Goal: Transaction & Acquisition: Purchase product/service

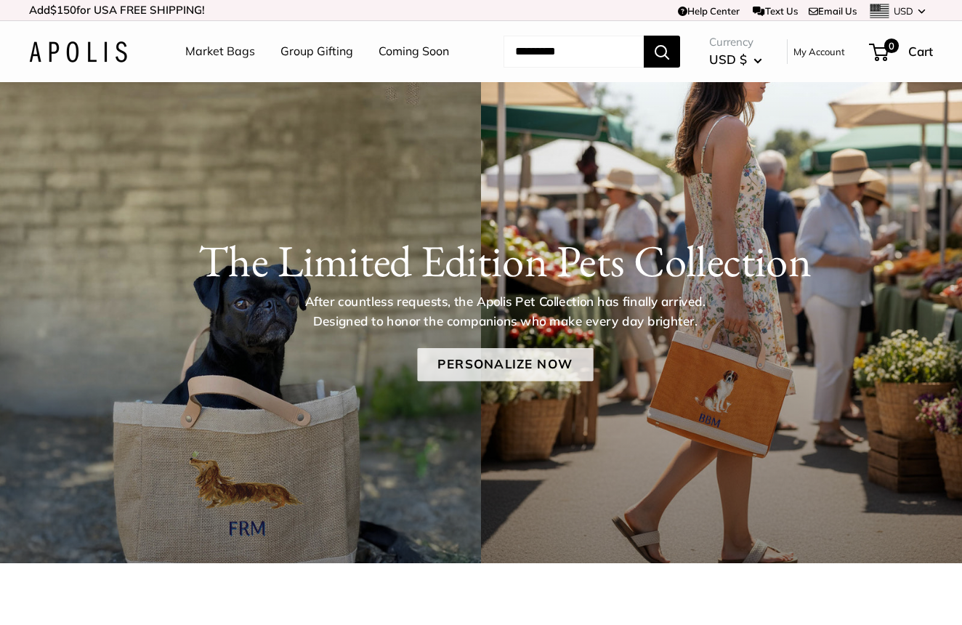
click at [498, 381] on link "Personalize Now" at bounding box center [505, 364] width 176 height 33
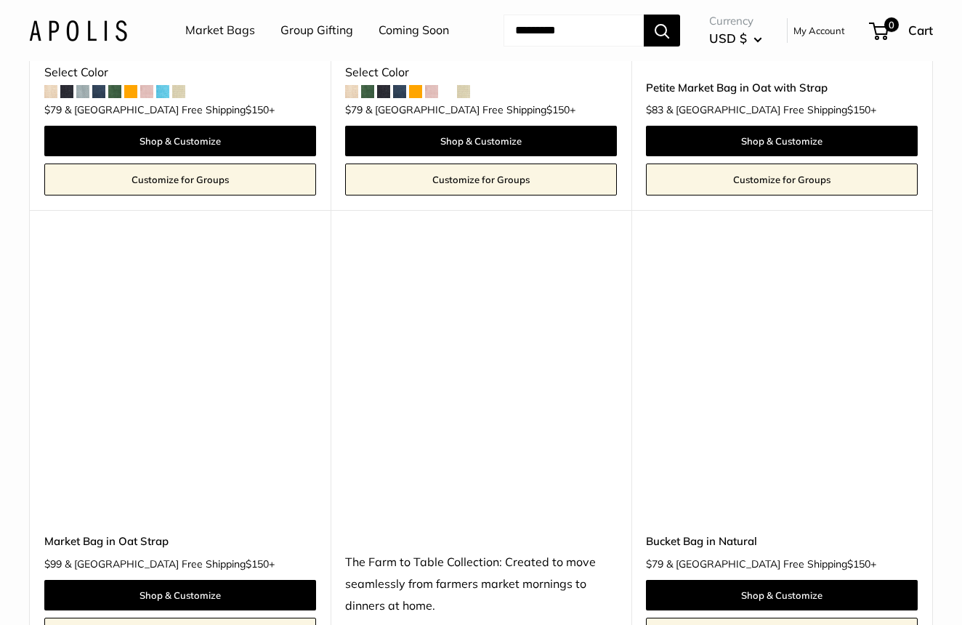
scroll to position [4369, 0]
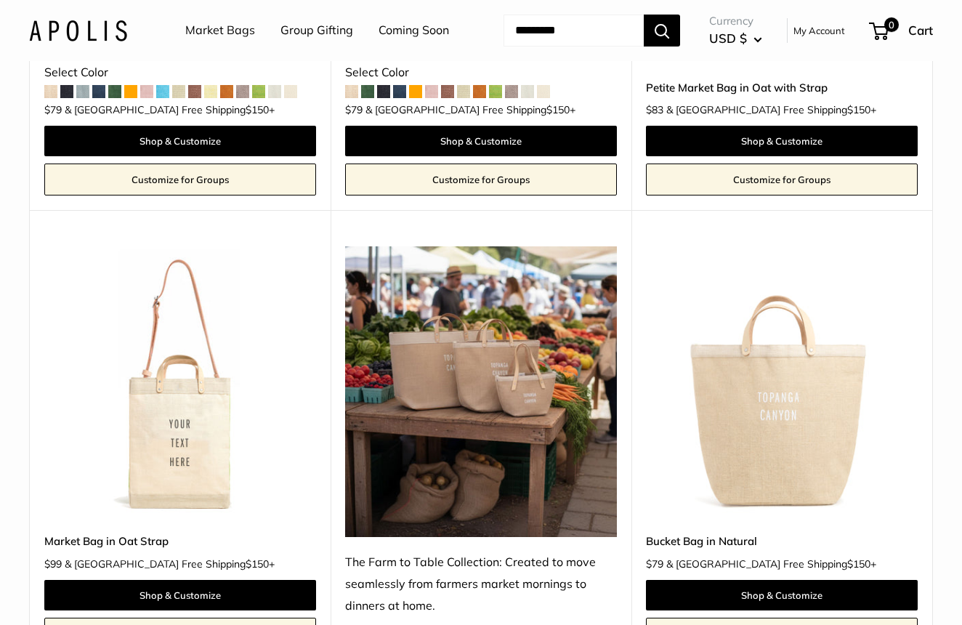
click at [0, 0] on img at bounding box center [0, 0] width 0 height 0
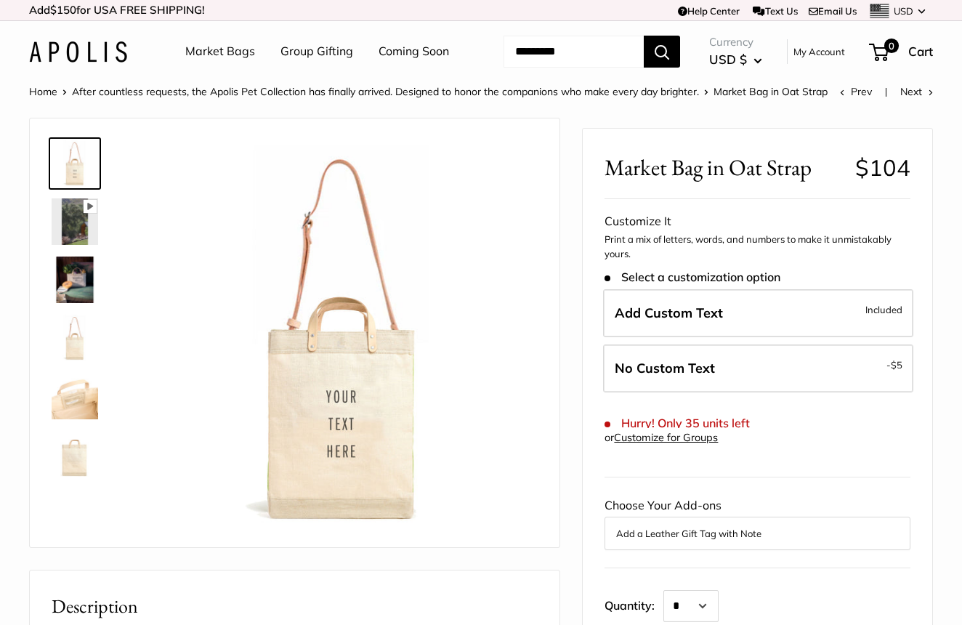
click at [78, 303] on img at bounding box center [75, 279] width 47 height 47
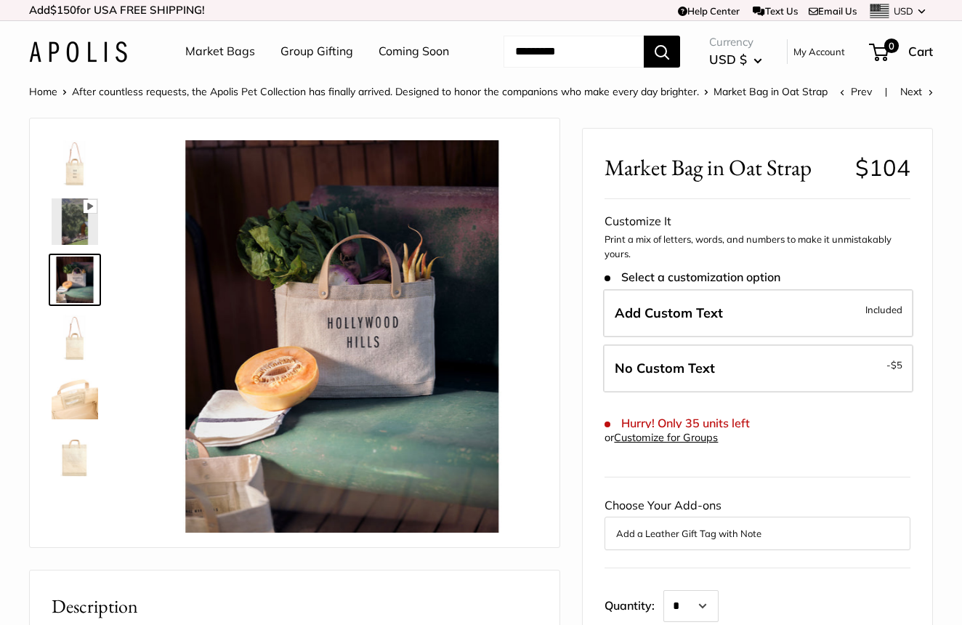
click at [72, 245] on img at bounding box center [75, 221] width 47 height 47
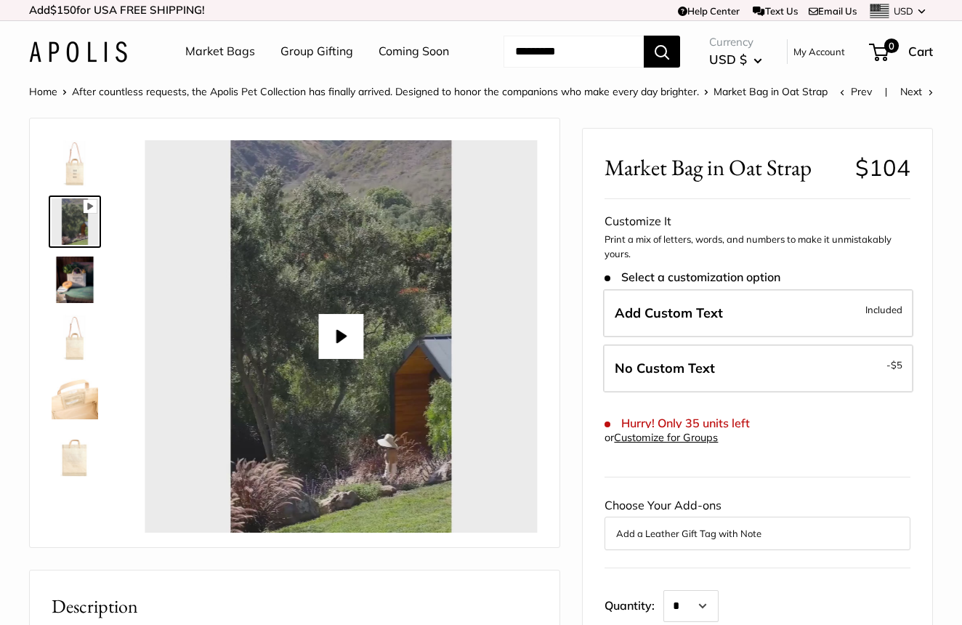
click at [70, 187] on img at bounding box center [75, 163] width 47 height 47
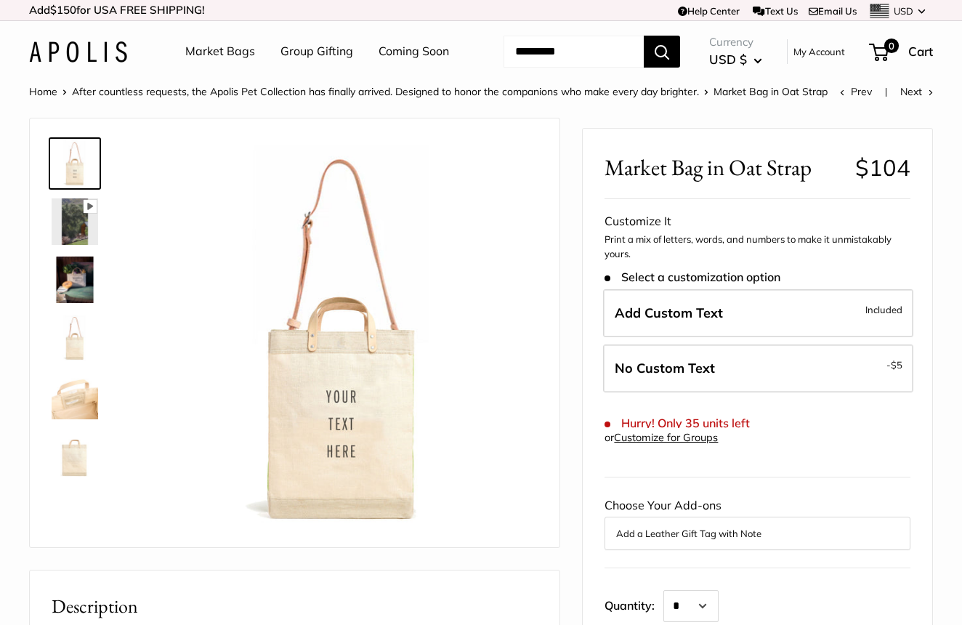
click at [68, 361] on img at bounding box center [75, 338] width 47 height 47
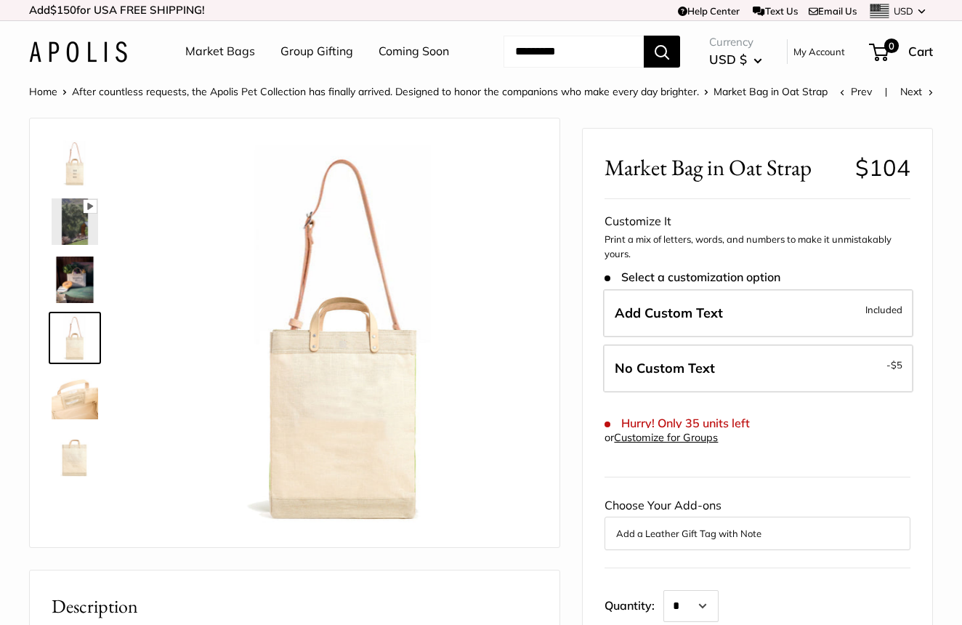
click at [79, 419] on img at bounding box center [75, 396] width 47 height 47
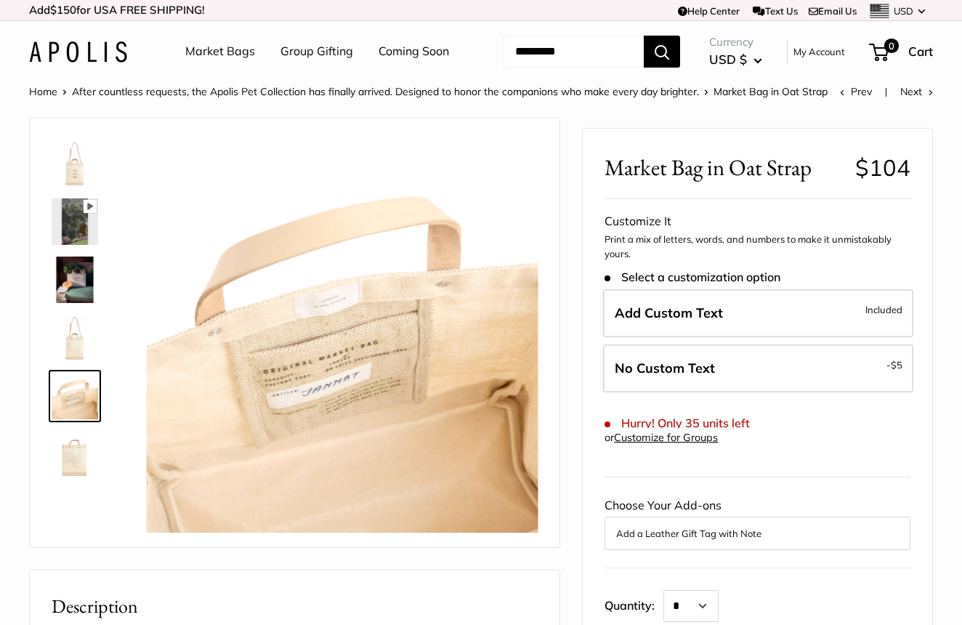
click at [79, 477] on img at bounding box center [75, 454] width 47 height 47
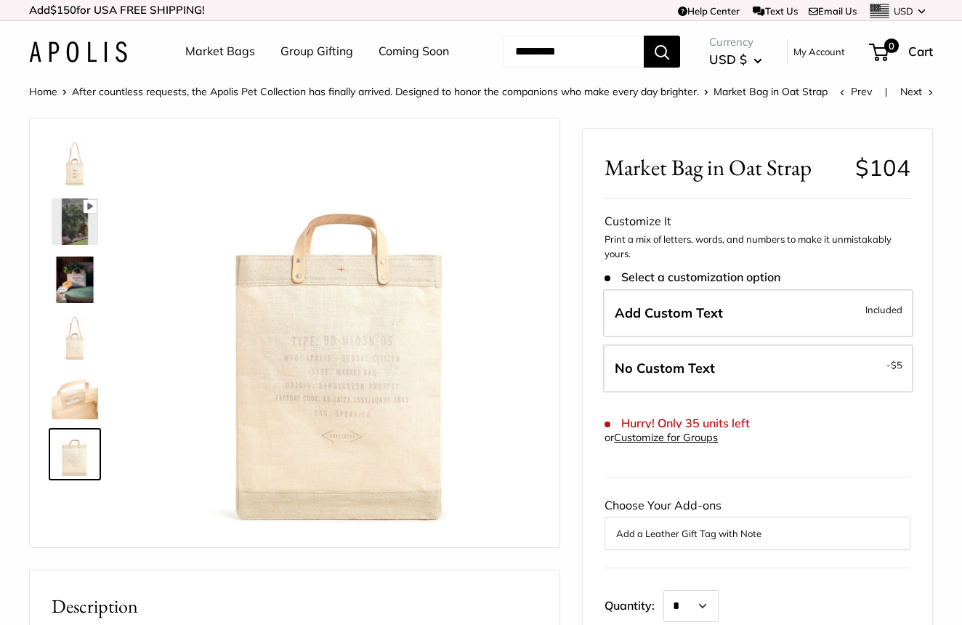
click at [83, 419] on img at bounding box center [75, 396] width 47 height 47
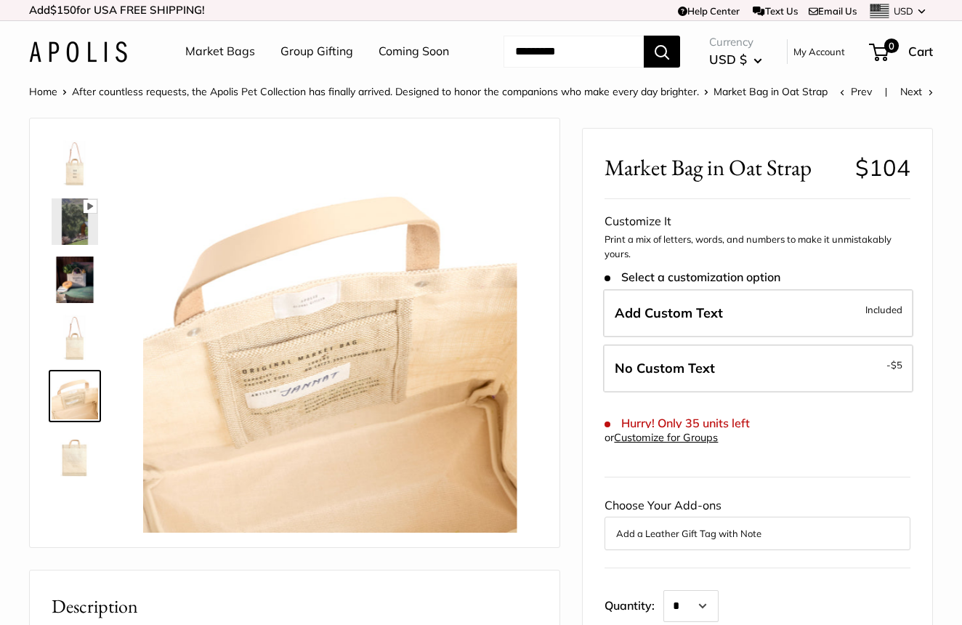
click at [81, 361] on img at bounding box center [75, 338] width 47 height 47
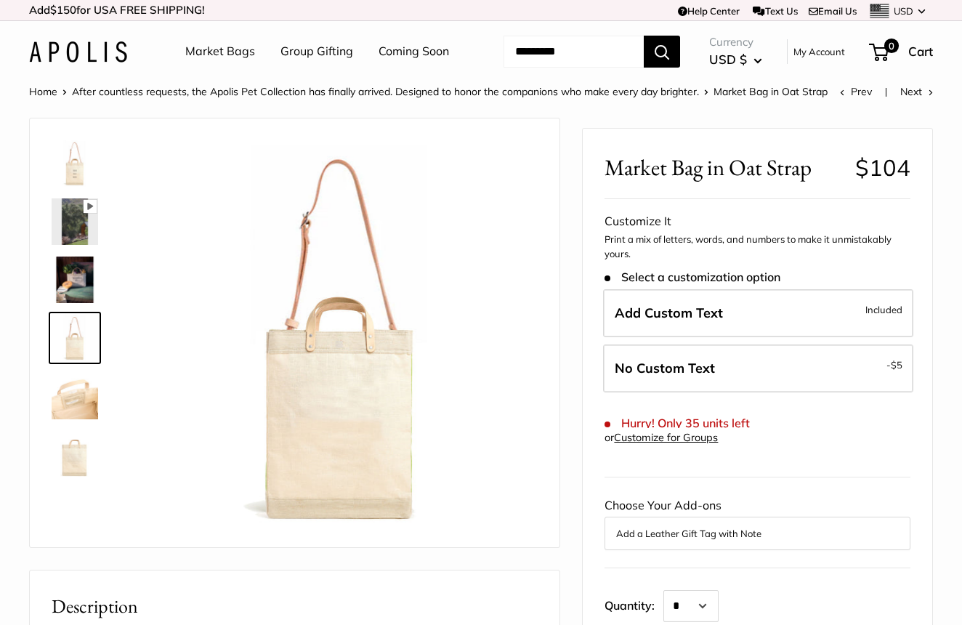
click at [71, 187] on img at bounding box center [75, 163] width 47 height 47
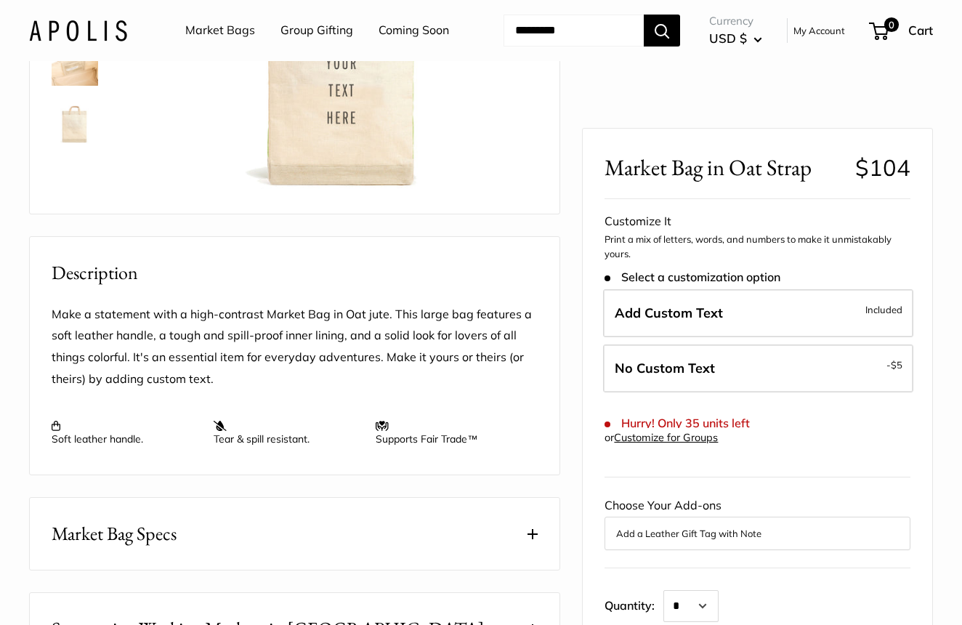
scroll to position [23, 0]
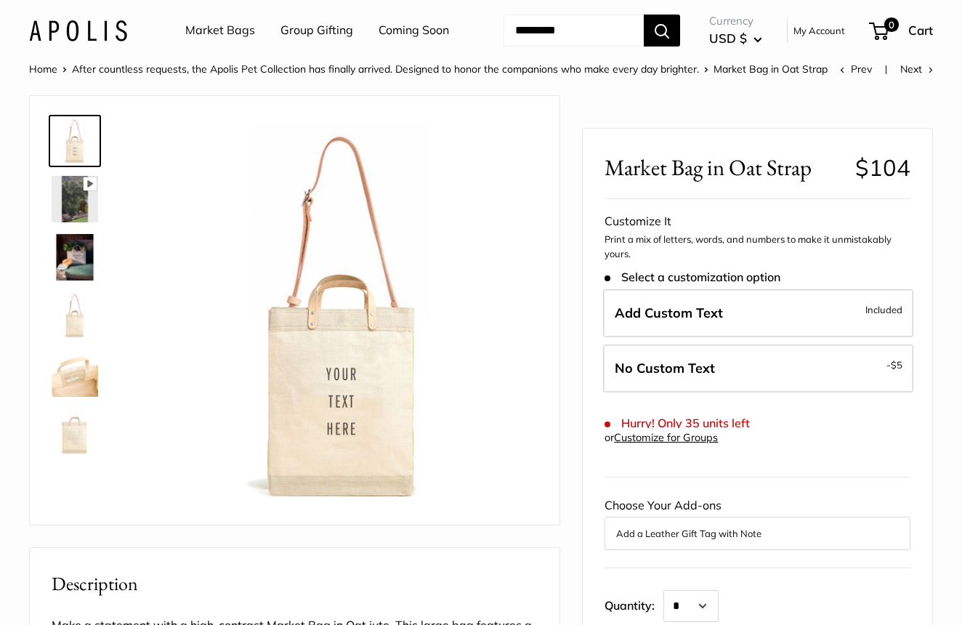
click at [244, 32] on link "Market Bags" at bounding box center [220, 31] width 70 height 22
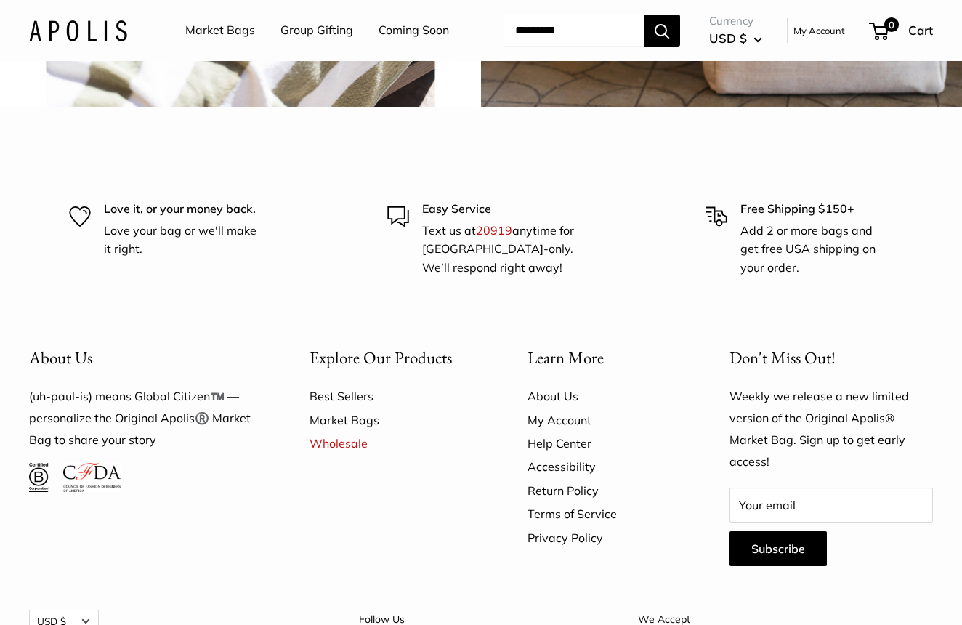
scroll to position [3267, 0]
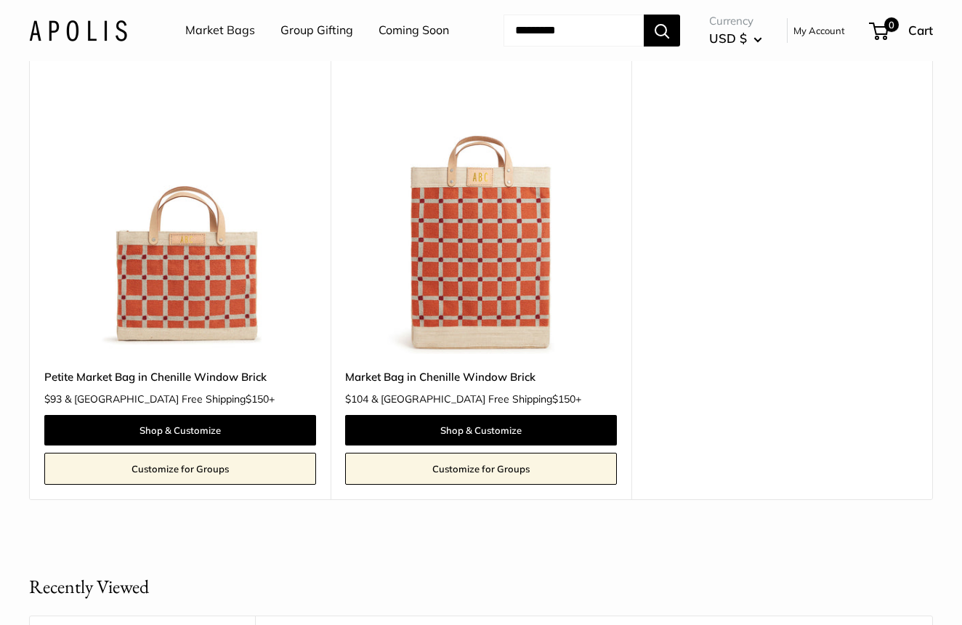
scroll to position [193, 0]
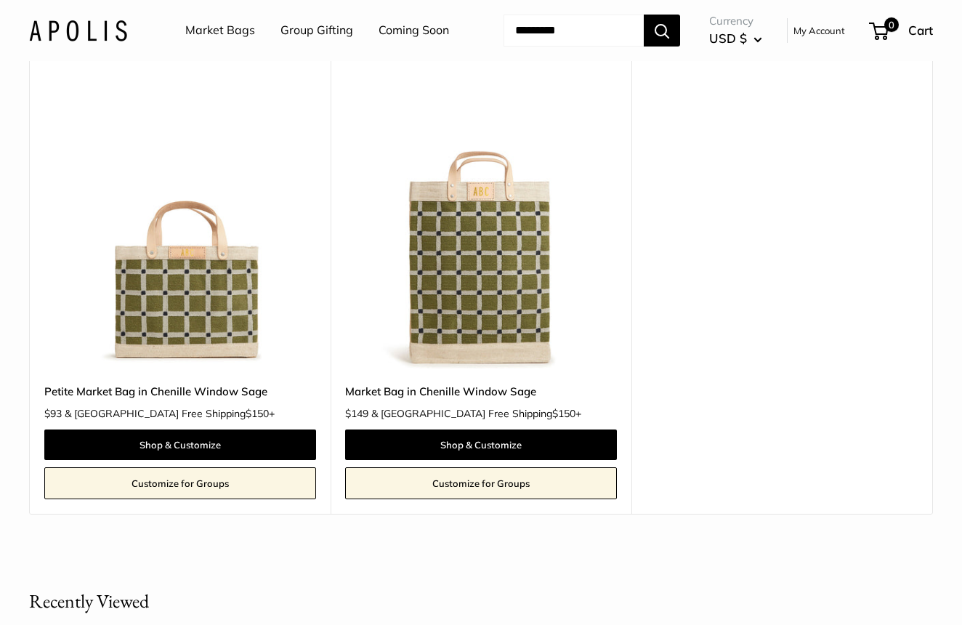
scroll to position [174, 0]
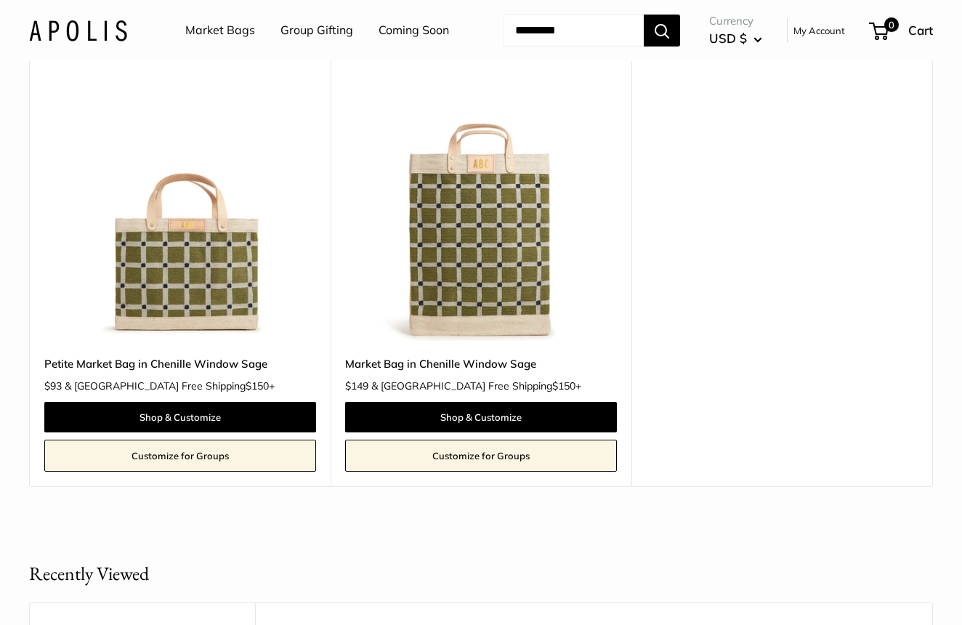
click at [0, 0] on img at bounding box center [0, 0] width 0 height 0
click at [241, 28] on link "Market Bags" at bounding box center [220, 31] width 70 height 22
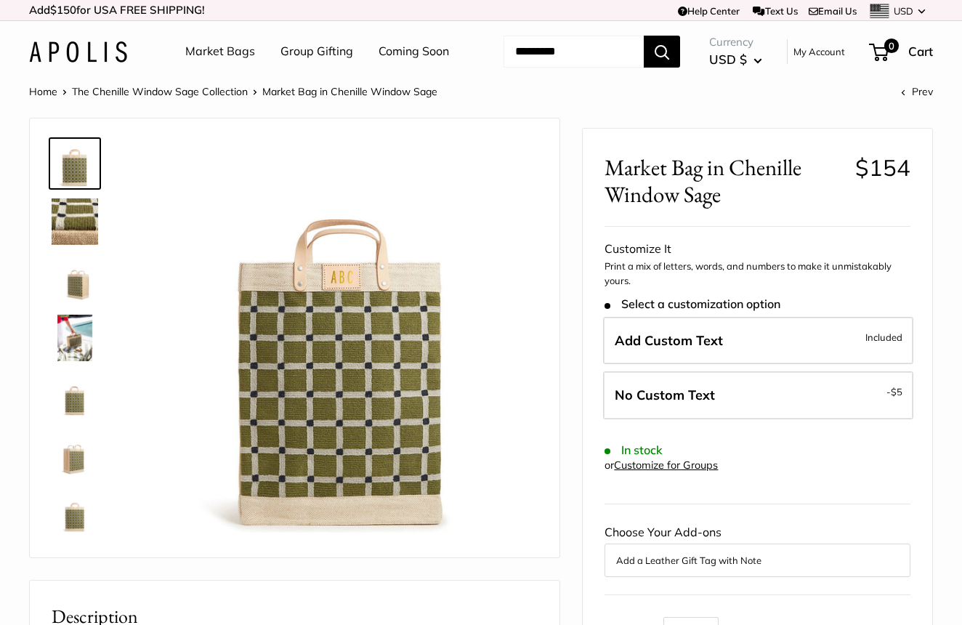
click at [90, 303] on img at bounding box center [75, 279] width 47 height 47
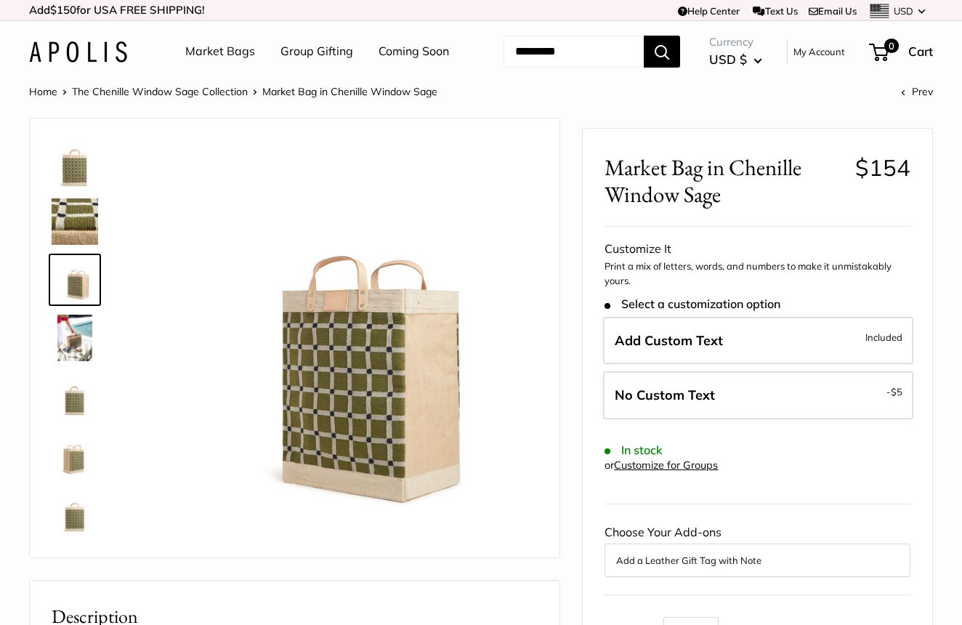
click at [79, 361] on img at bounding box center [75, 338] width 47 height 47
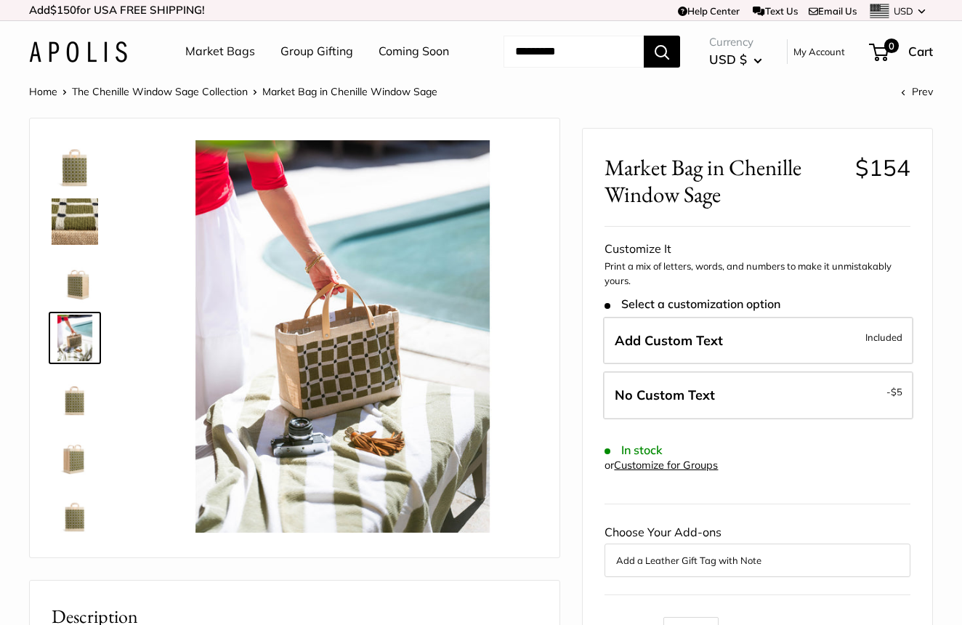
click at [78, 419] on img at bounding box center [75, 396] width 47 height 47
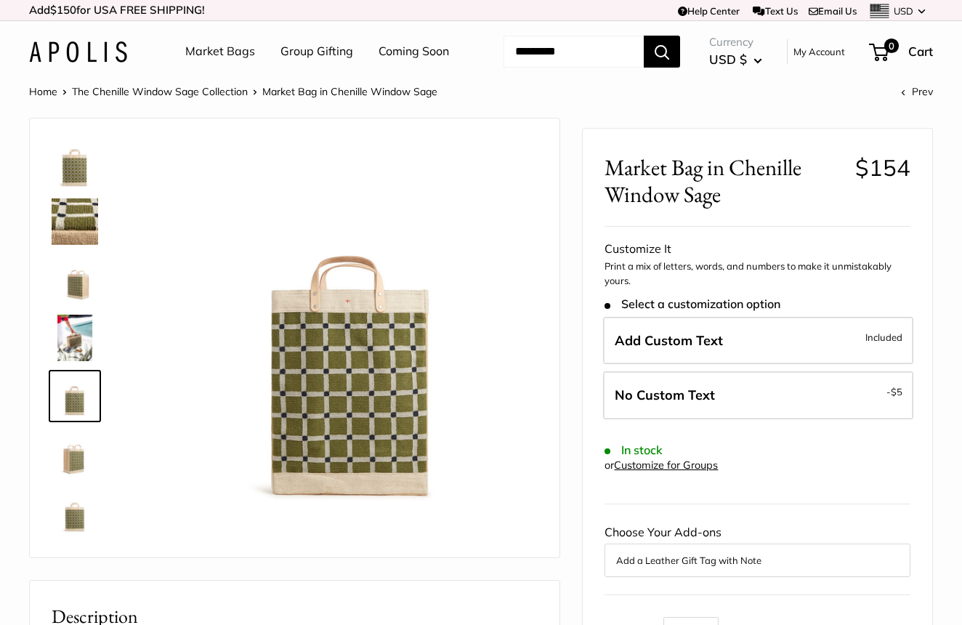
click at [74, 477] on img at bounding box center [75, 454] width 47 height 47
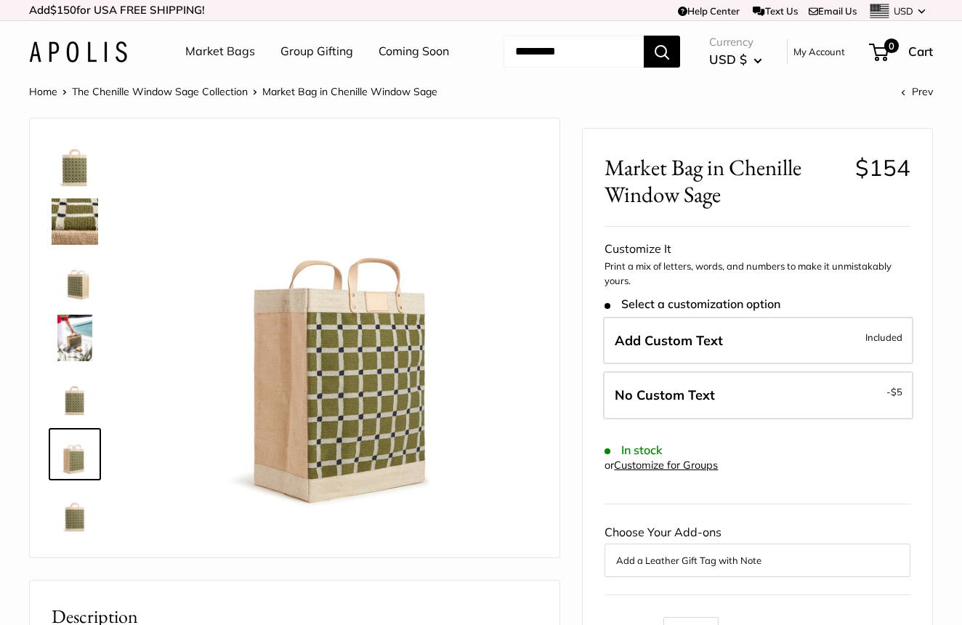
click at [76, 536] on img at bounding box center [75, 512] width 47 height 47
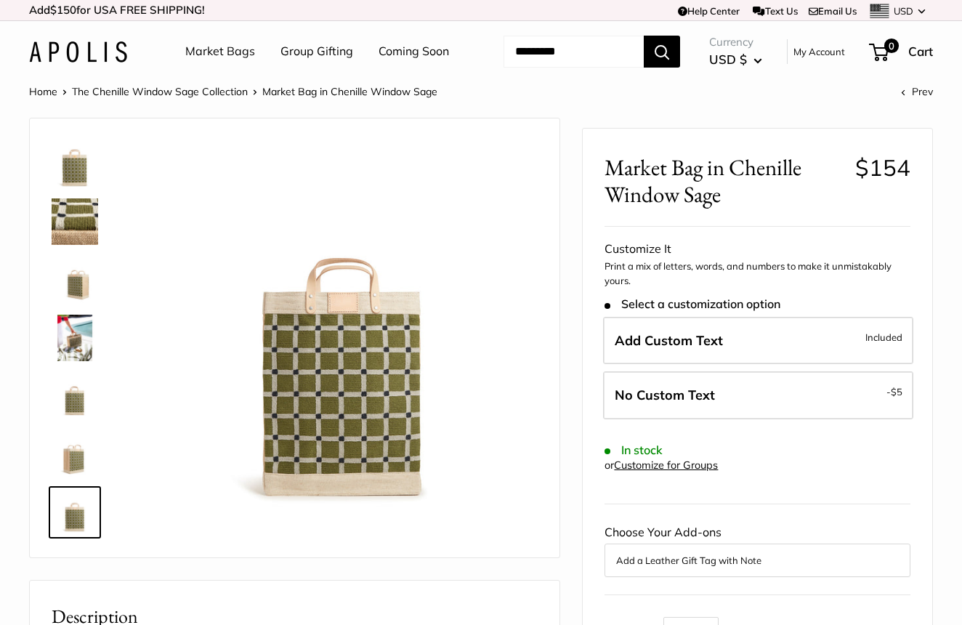
click at [85, 245] on img at bounding box center [75, 221] width 47 height 47
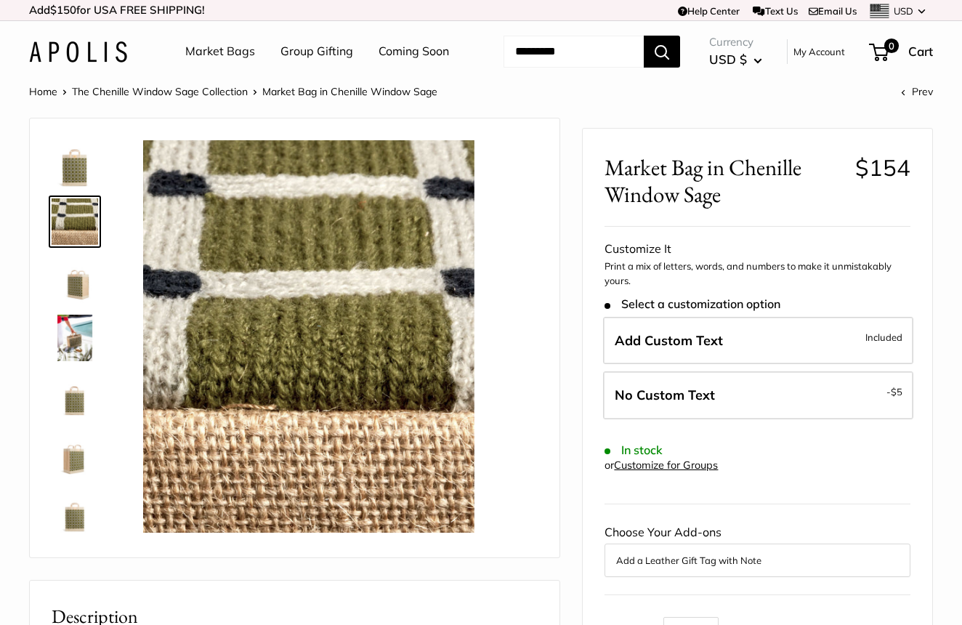
click at [80, 187] on img at bounding box center [75, 163] width 47 height 47
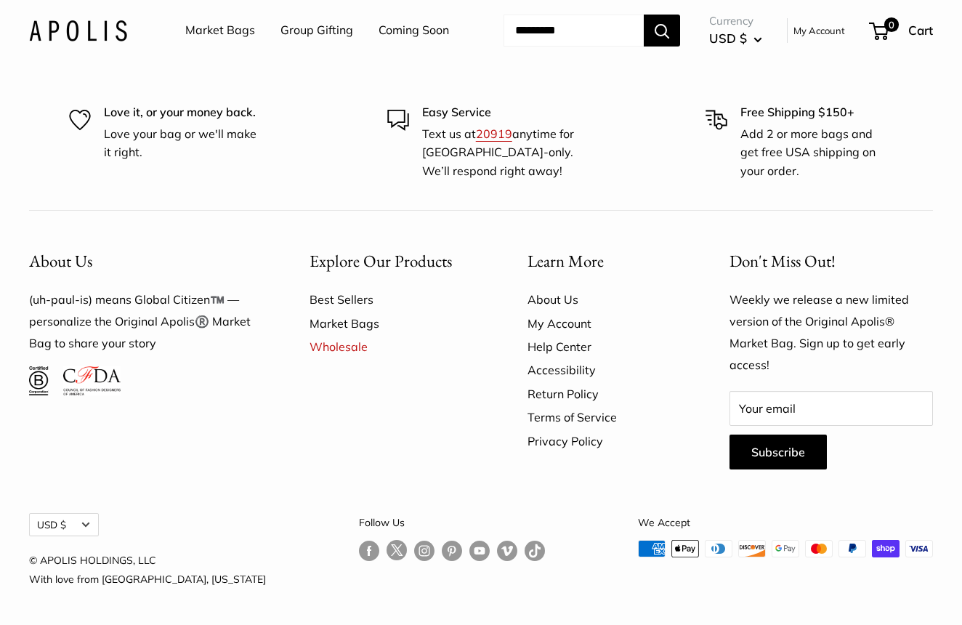
scroll to position [3691, 0]
click at [233, 36] on link "Market Bags" at bounding box center [220, 31] width 70 height 22
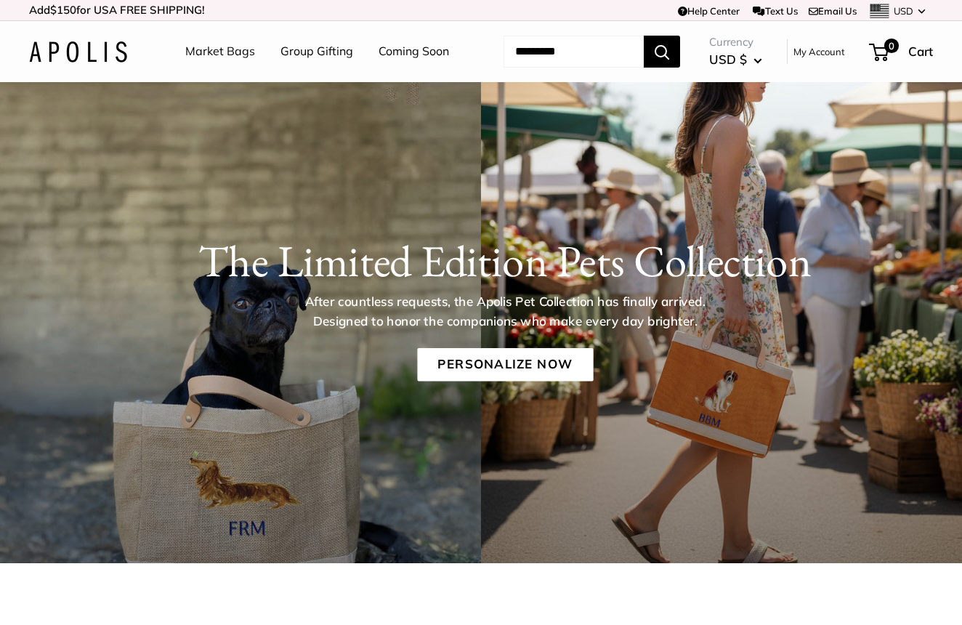
click at [379, 62] on link "Coming Soon" at bounding box center [414, 52] width 70 height 22
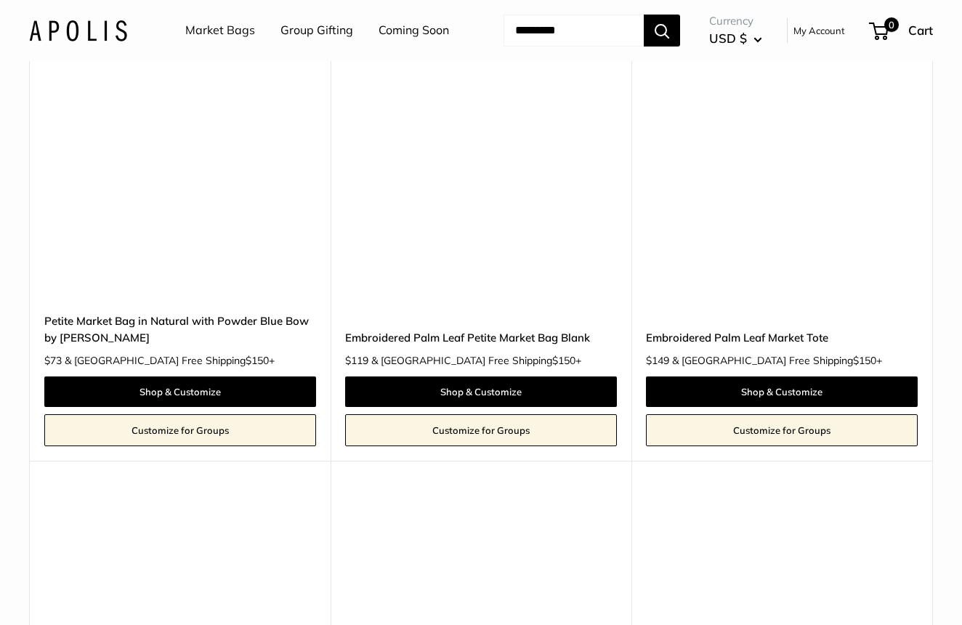
scroll to position [6115, 0]
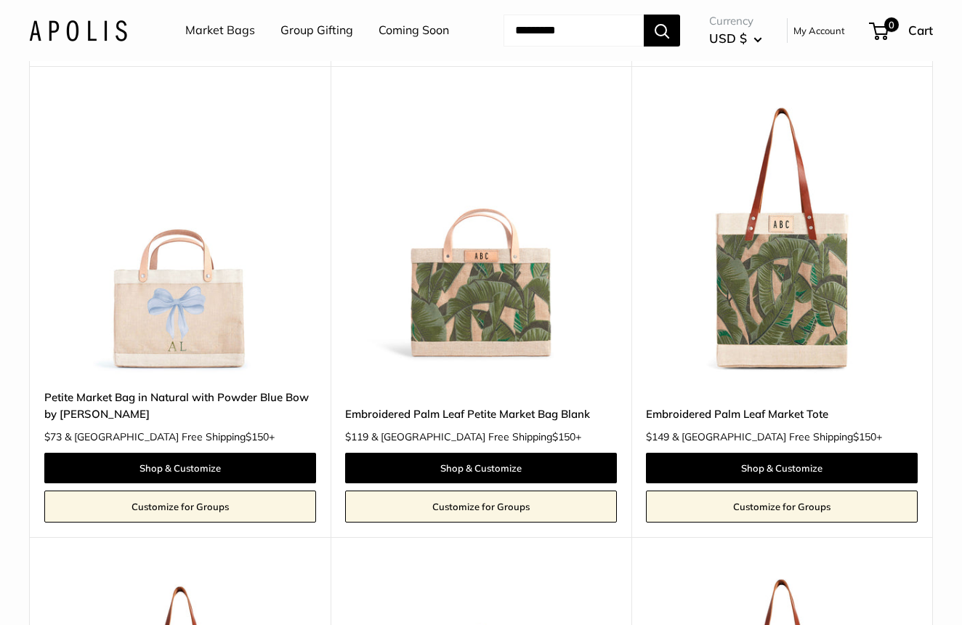
click at [0, 0] on img at bounding box center [0, 0] width 0 height 0
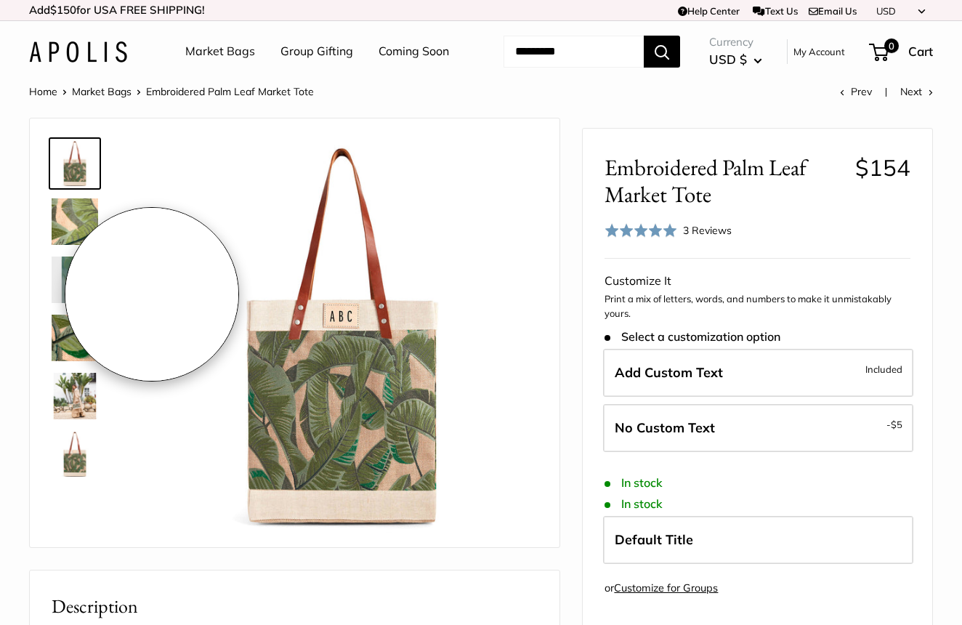
click at [111, 262] on div at bounding box center [81, 309] width 70 height 355
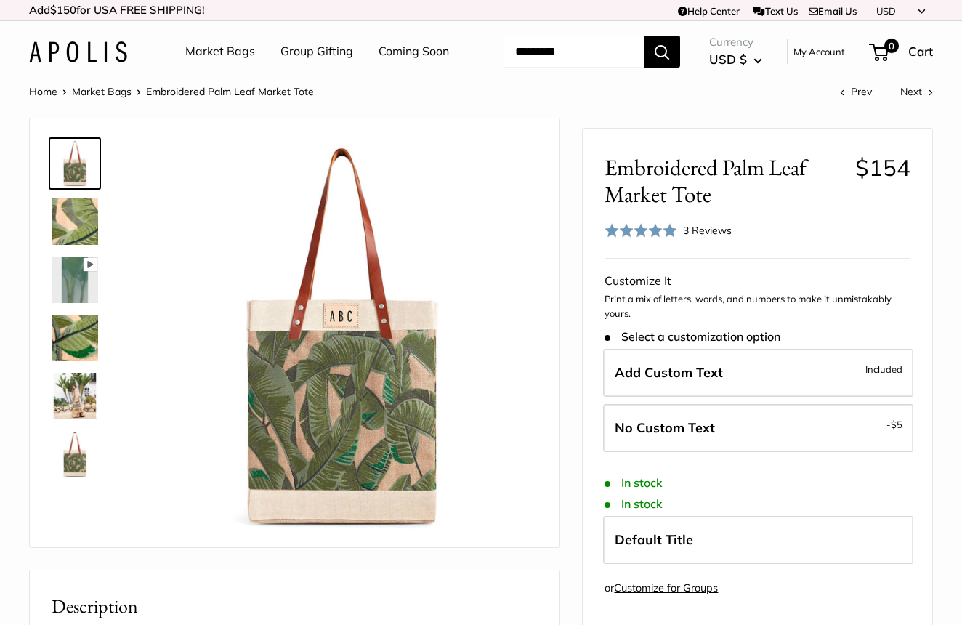
click at [93, 245] on img at bounding box center [75, 221] width 47 height 47
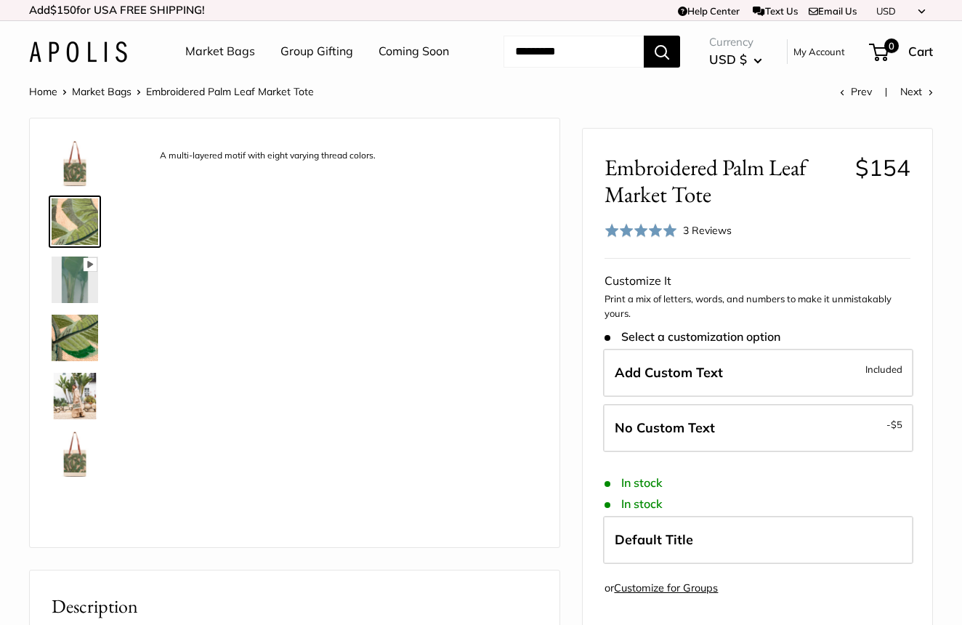
click at [74, 361] on img at bounding box center [75, 338] width 47 height 47
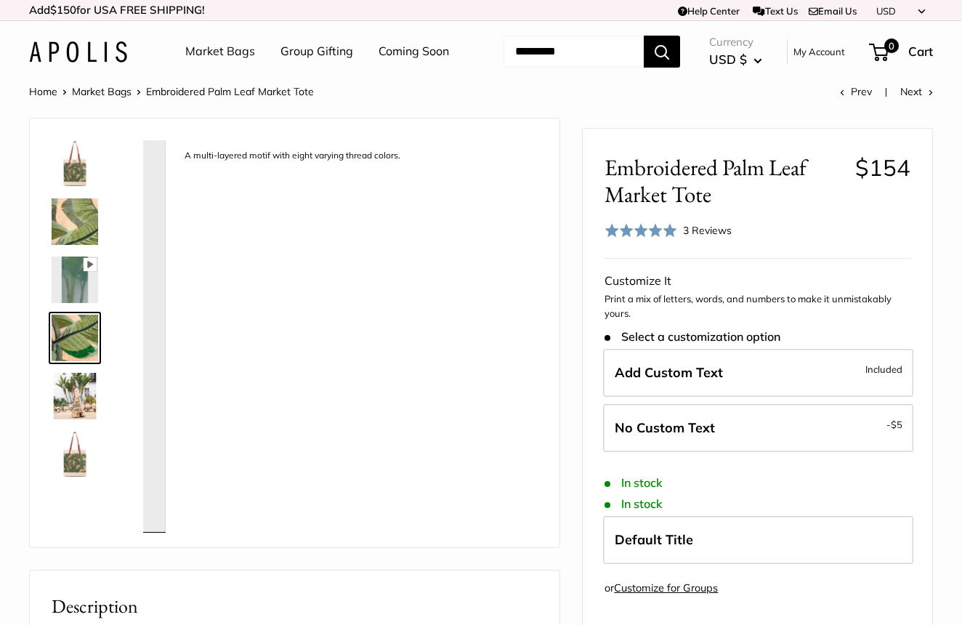
click at [78, 419] on img at bounding box center [75, 396] width 47 height 47
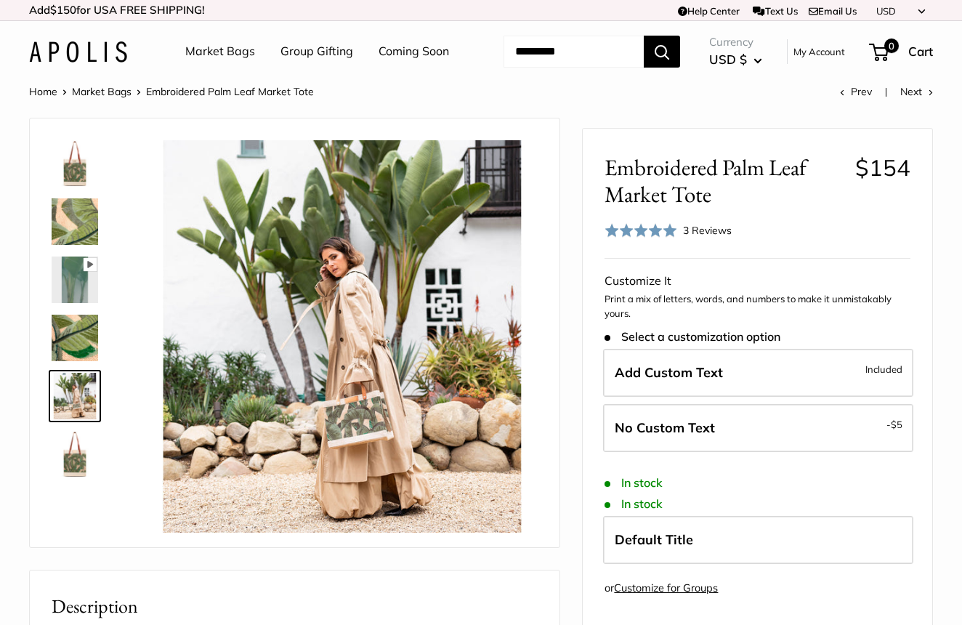
click at [70, 477] on img at bounding box center [75, 454] width 47 height 47
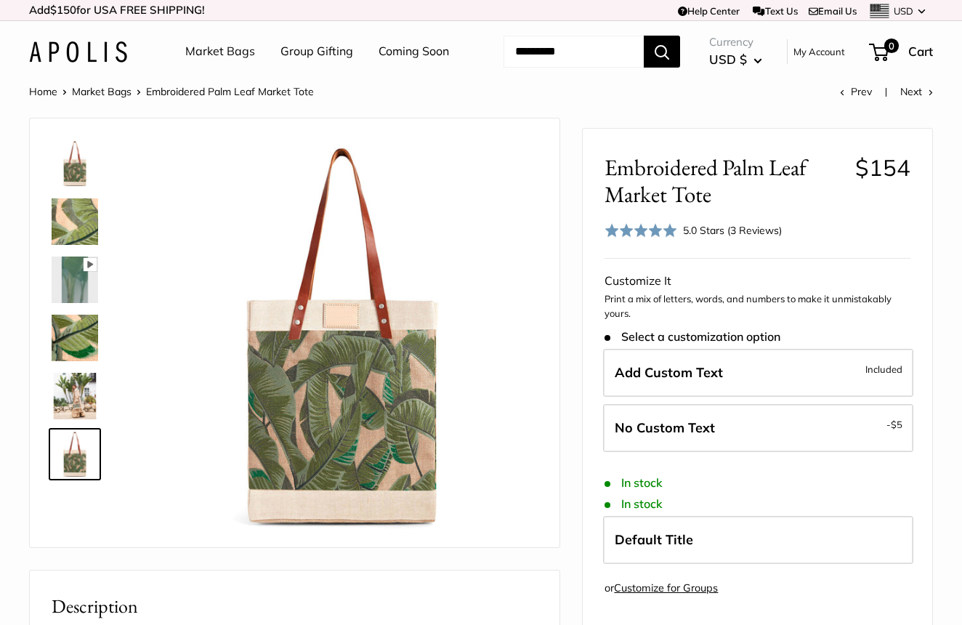
click at [70, 361] on img at bounding box center [75, 338] width 47 height 47
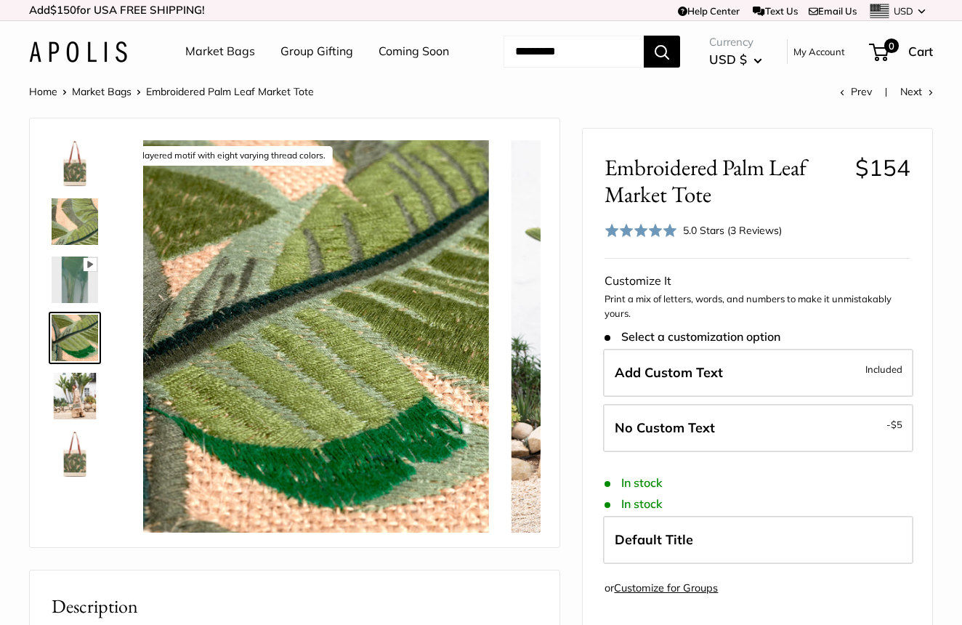
click at [83, 419] on img at bounding box center [75, 396] width 47 height 47
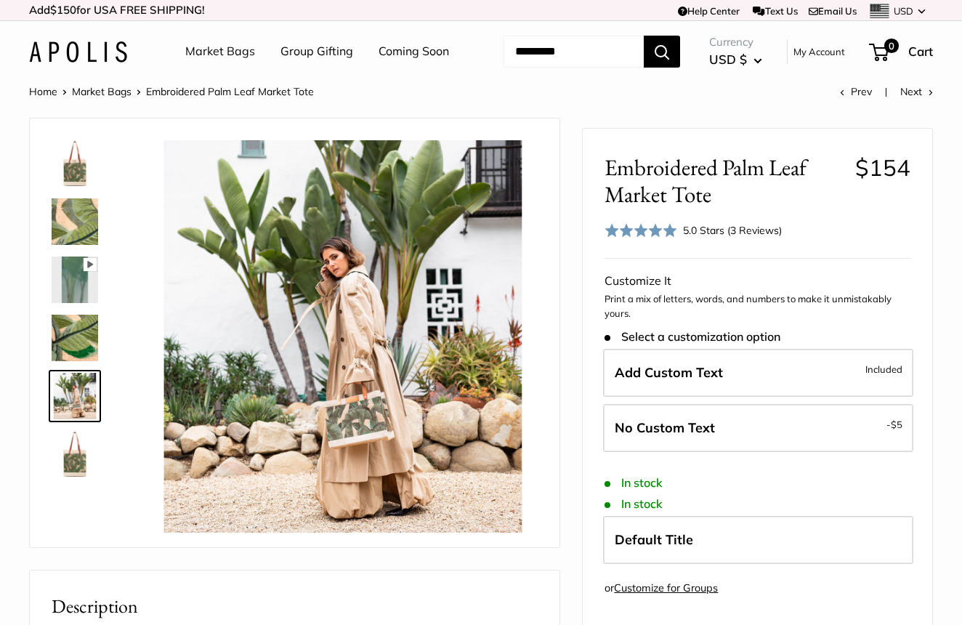
click at [89, 477] on img at bounding box center [75, 454] width 47 height 47
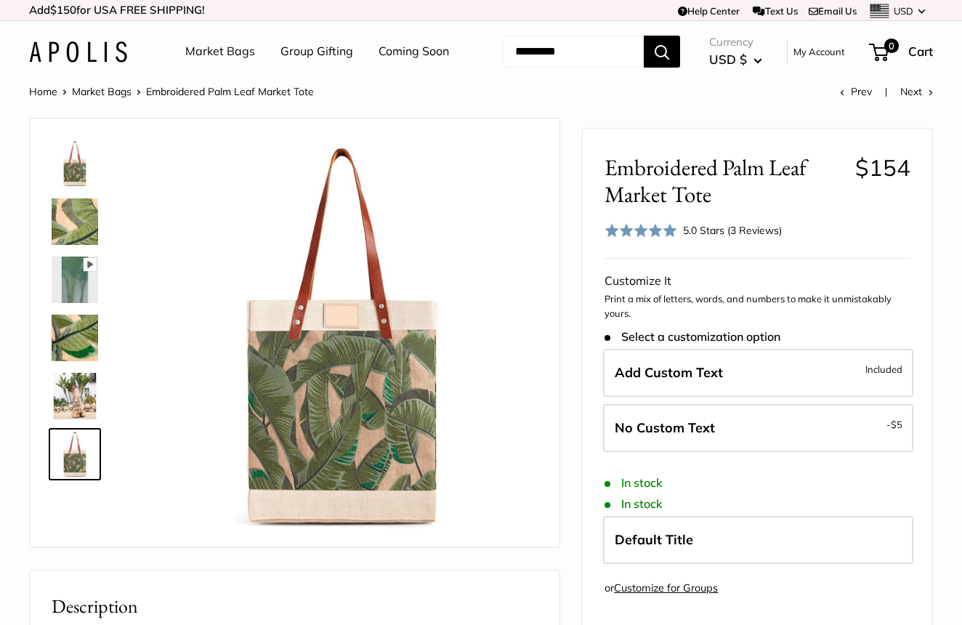
click at [77, 187] on img at bounding box center [75, 163] width 47 height 47
click at [78, 419] on img at bounding box center [75, 396] width 47 height 47
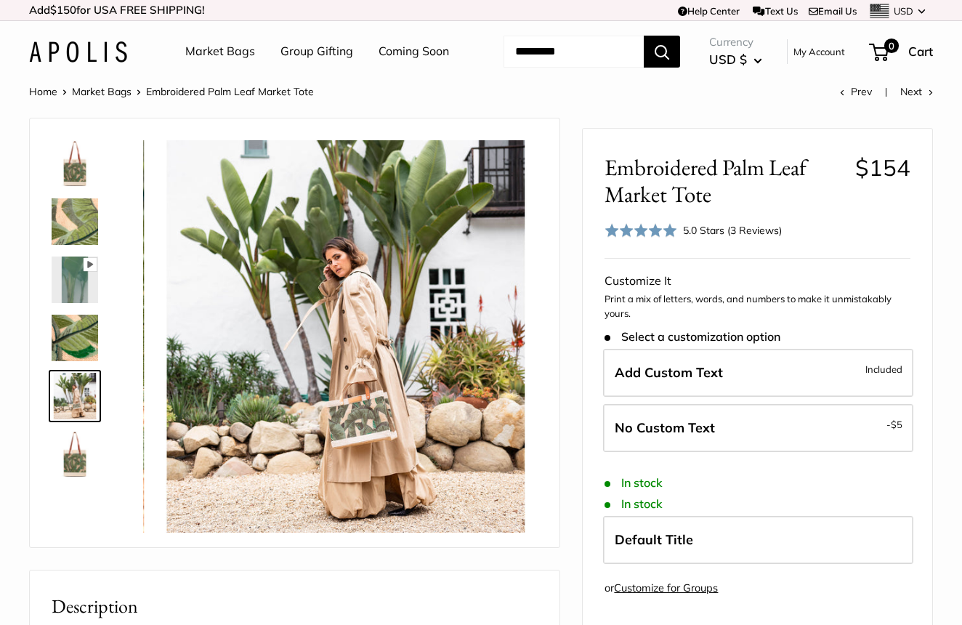
click at [78, 477] on img at bounding box center [75, 454] width 47 height 47
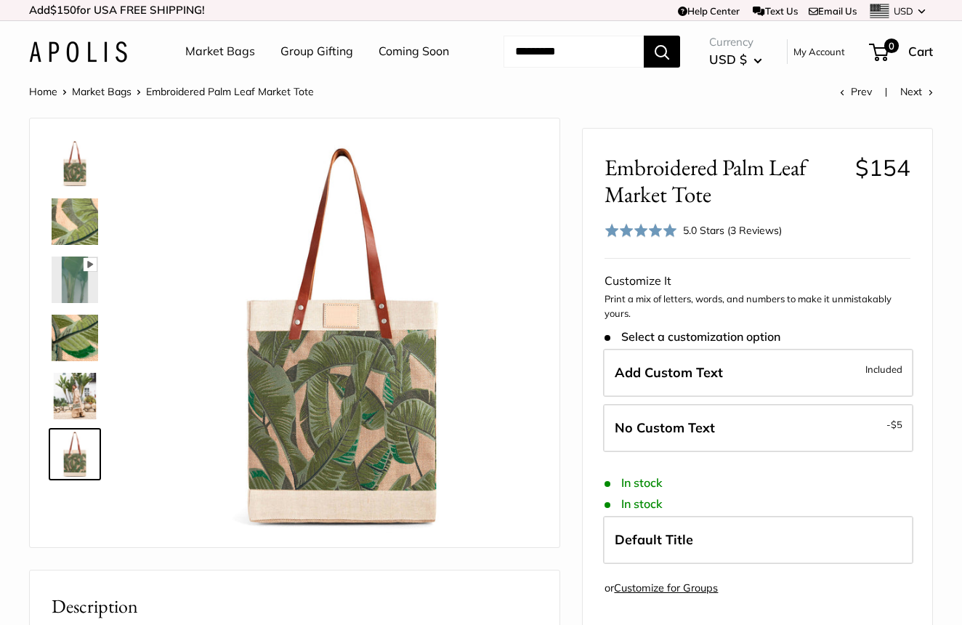
click at [92, 361] on img at bounding box center [75, 338] width 47 height 47
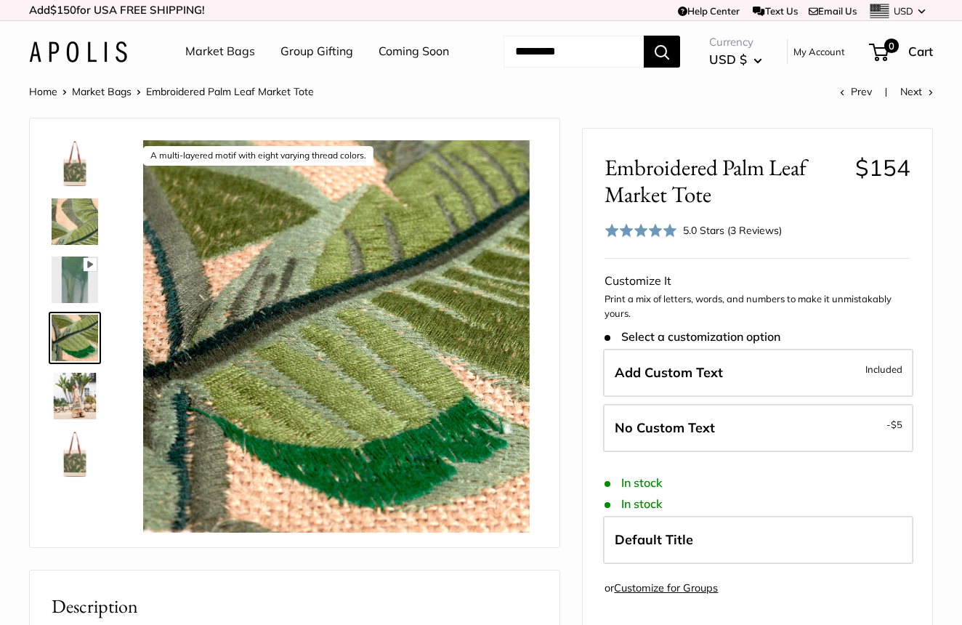
click at [86, 245] on img at bounding box center [75, 221] width 47 height 47
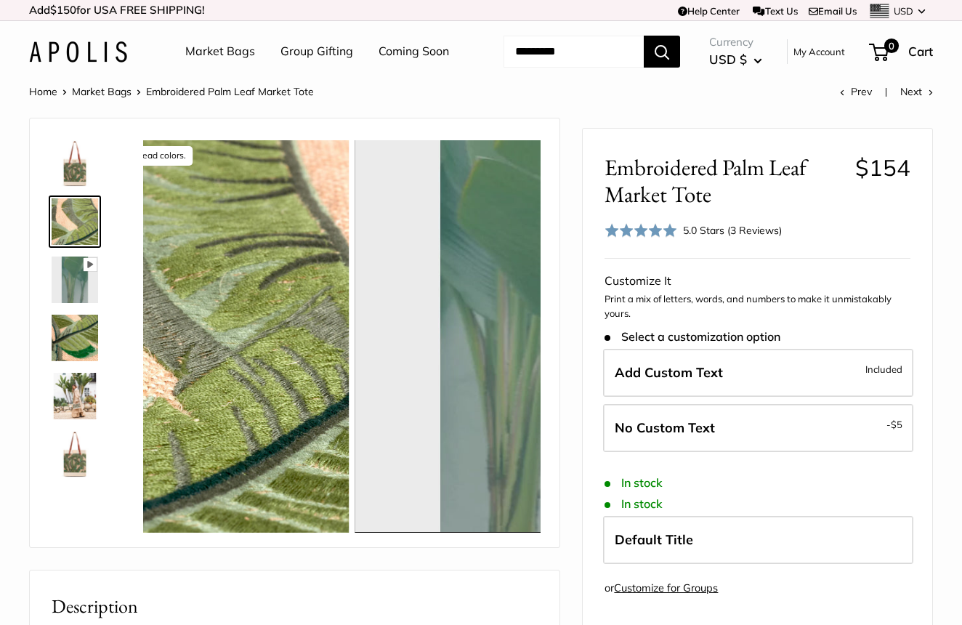
click at [66, 187] on img at bounding box center [75, 163] width 47 height 47
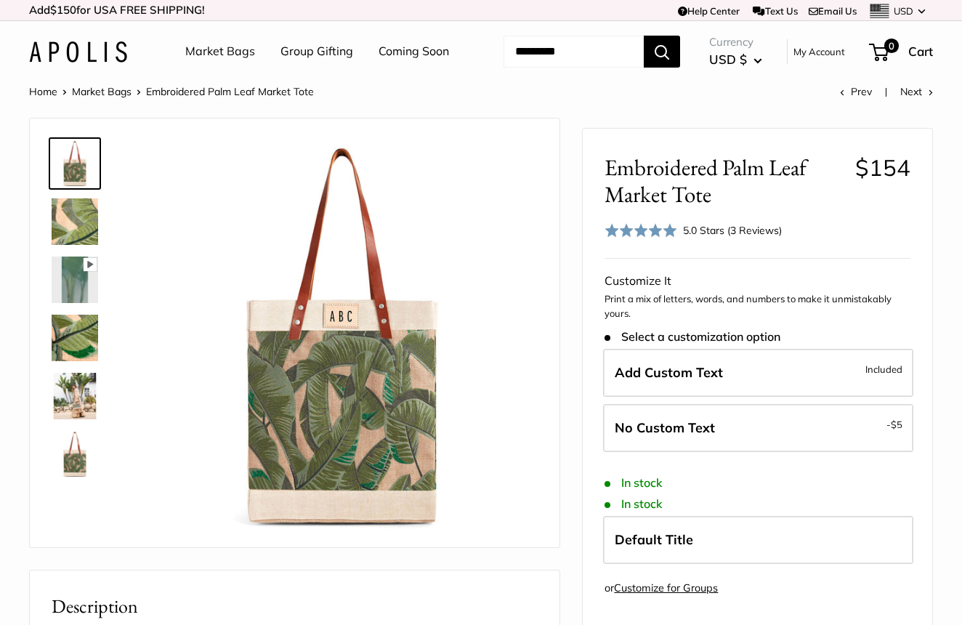
click at [68, 187] on img at bounding box center [75, 163] width 47 height 47
click at [86, 245] on img at bounding box center [75, 221] width 47 height 47
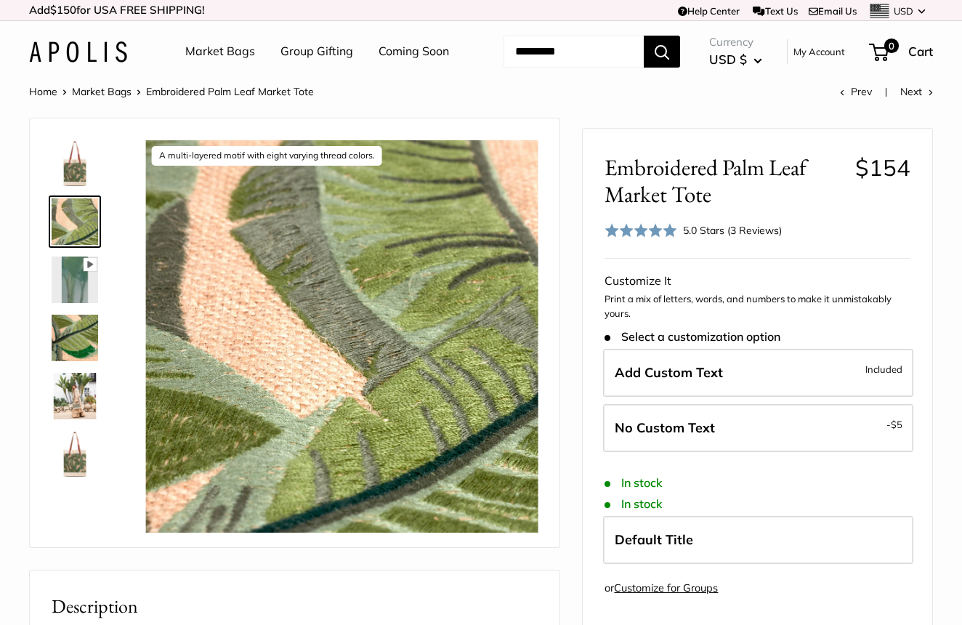
click at [92, 361] on img at bounding box center [75, 338] width 47 height 47
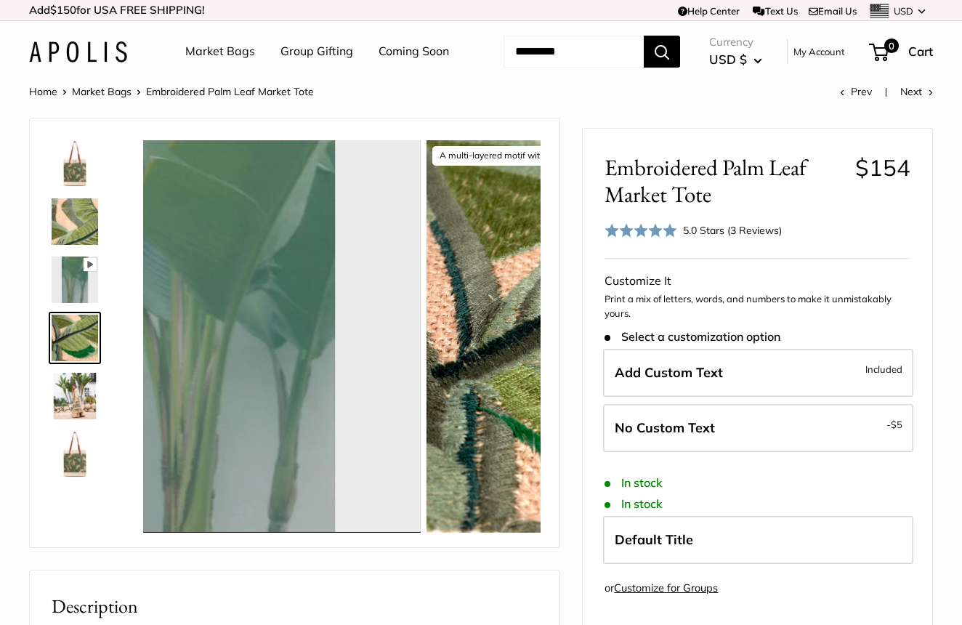
click at [90, 419] on img at bounding box center [75, 396] width 47 height 47
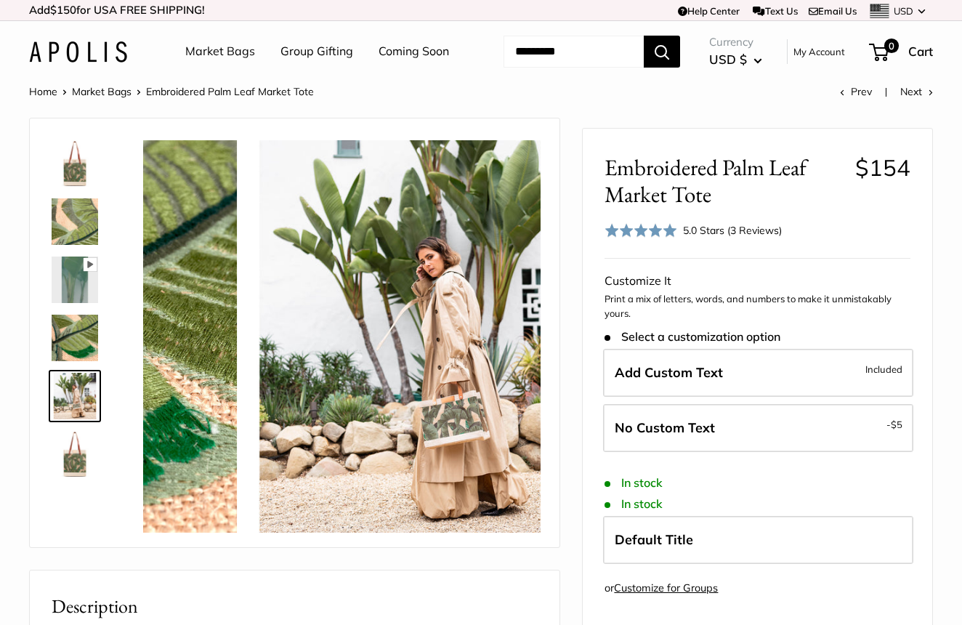
click at [84, 477] on img at bounding box center [75, 454] width 47 height 47
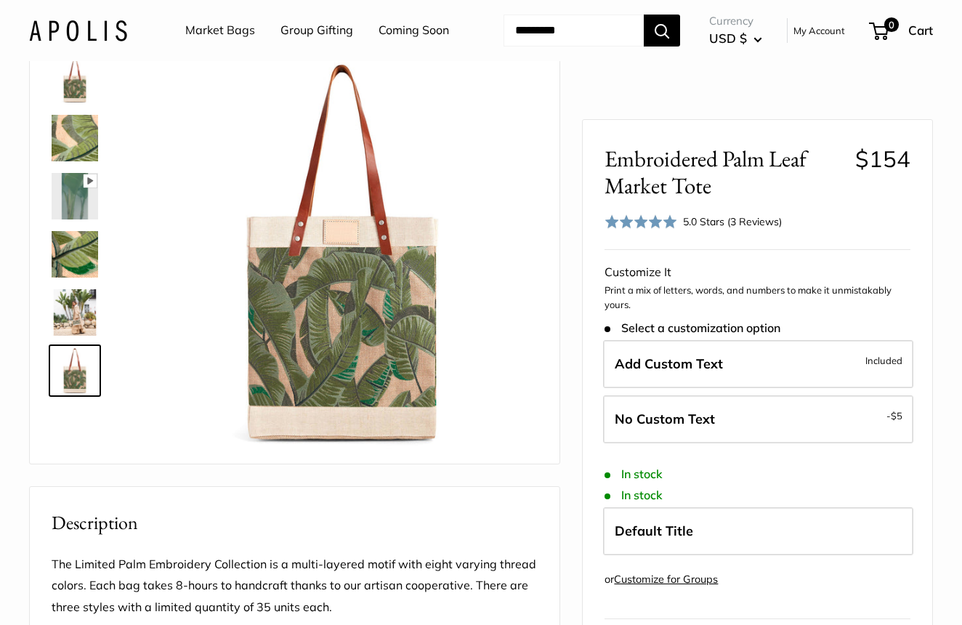
scroll to position [85, 0]
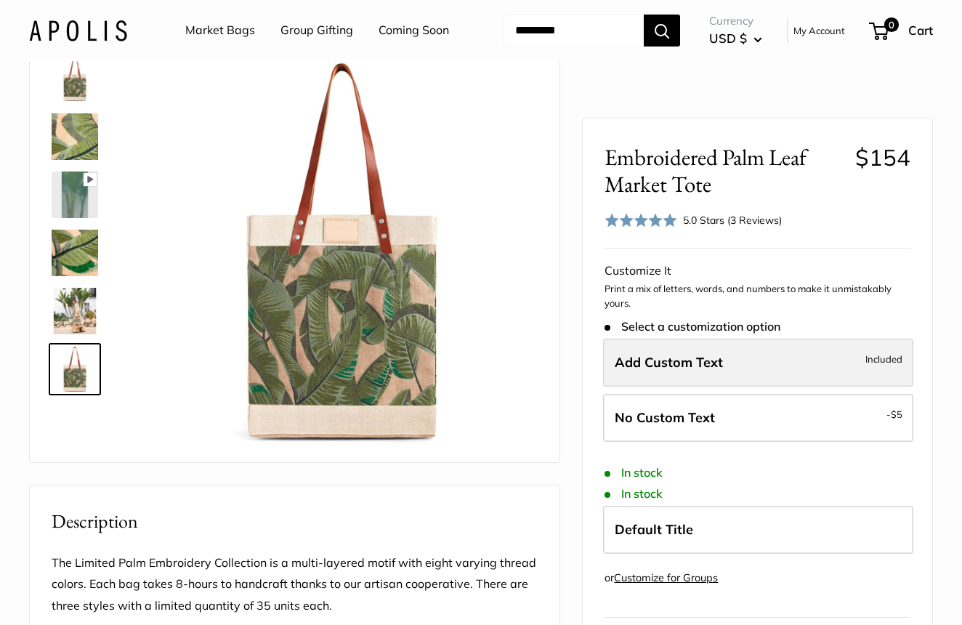
click at [700, 371] on span "Add Custom Text" at bounding box center [669, 362] width 108 height 17
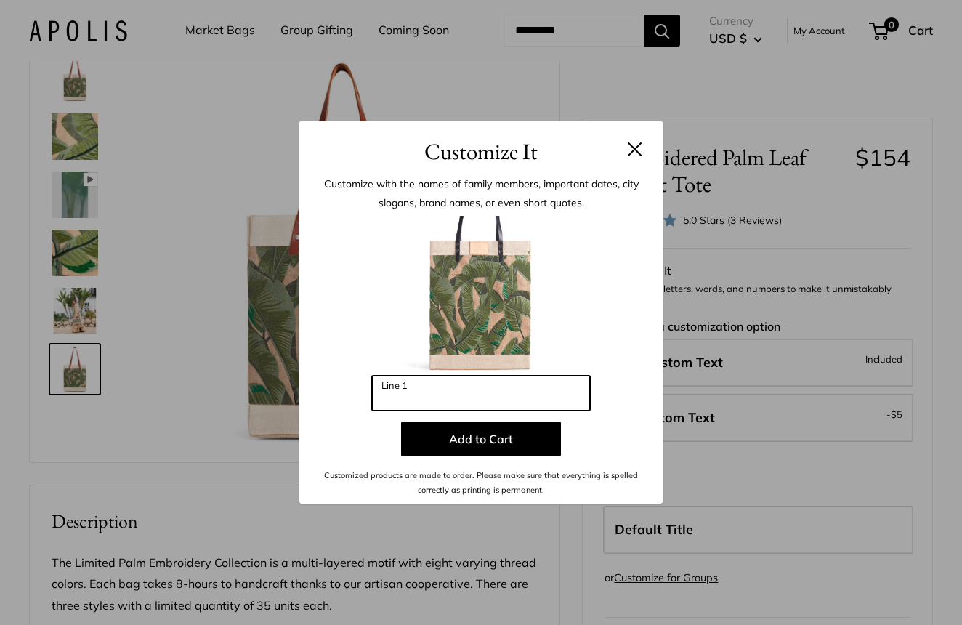
click at [537, 395] on input "Line 1" at bounding box center [481, 393] width 218 height 35
click at [635, 138] on h3 "Customize It" at bounding box center [481, 151] width 320 height 34
click at [635, 153] on button at bounding box center [635, 149] width 15 height 15
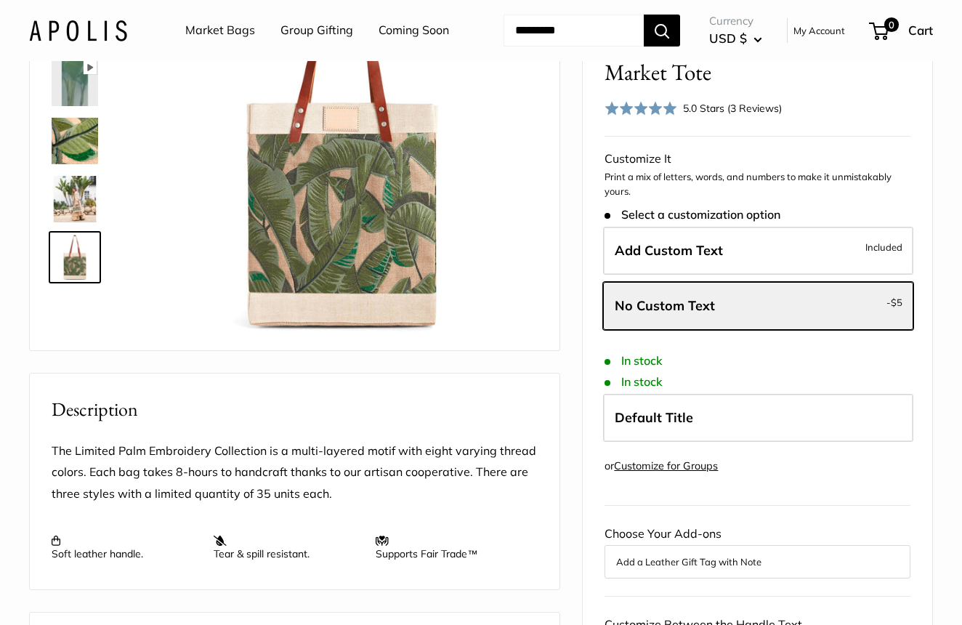
scroll to position [196, 0]
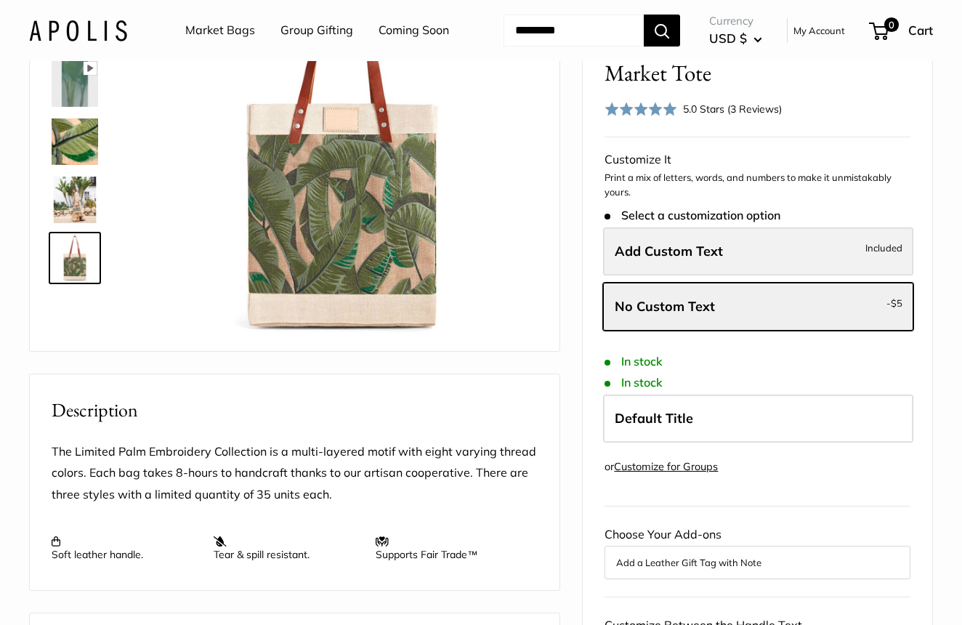
click at [712, 259] on span "Add Custom Text" at bounding box center [669, 251] width 108 height 17
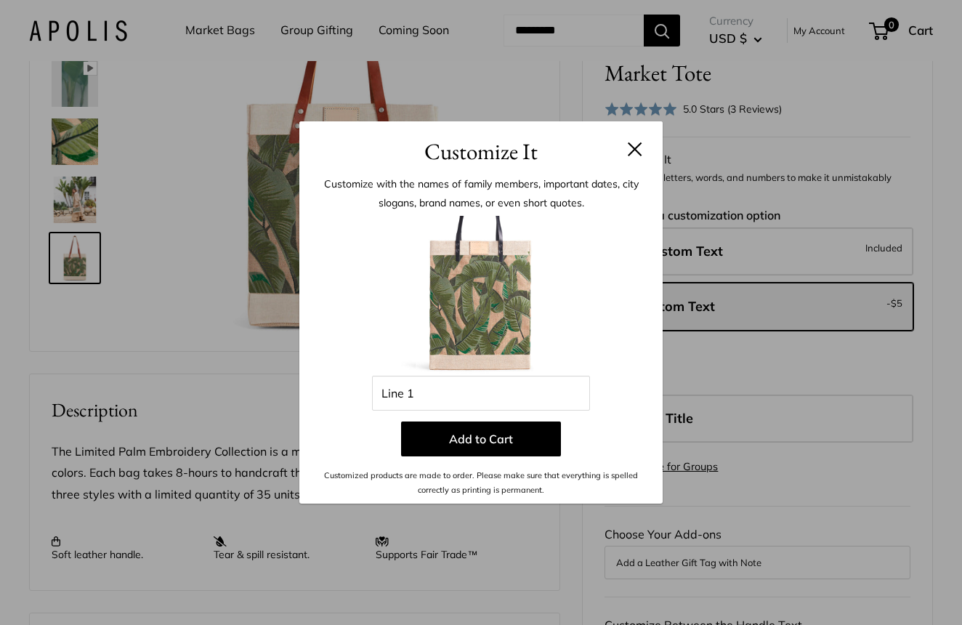
click at [621, 161] on h3 "Customize It" at bounding box center [481, 151] width 320 height 34
click at [632, 147] on button at bounding box center [635, 149] width 15 height 15
